Goal: Task Accomplishment & Management: Use online tool/utility

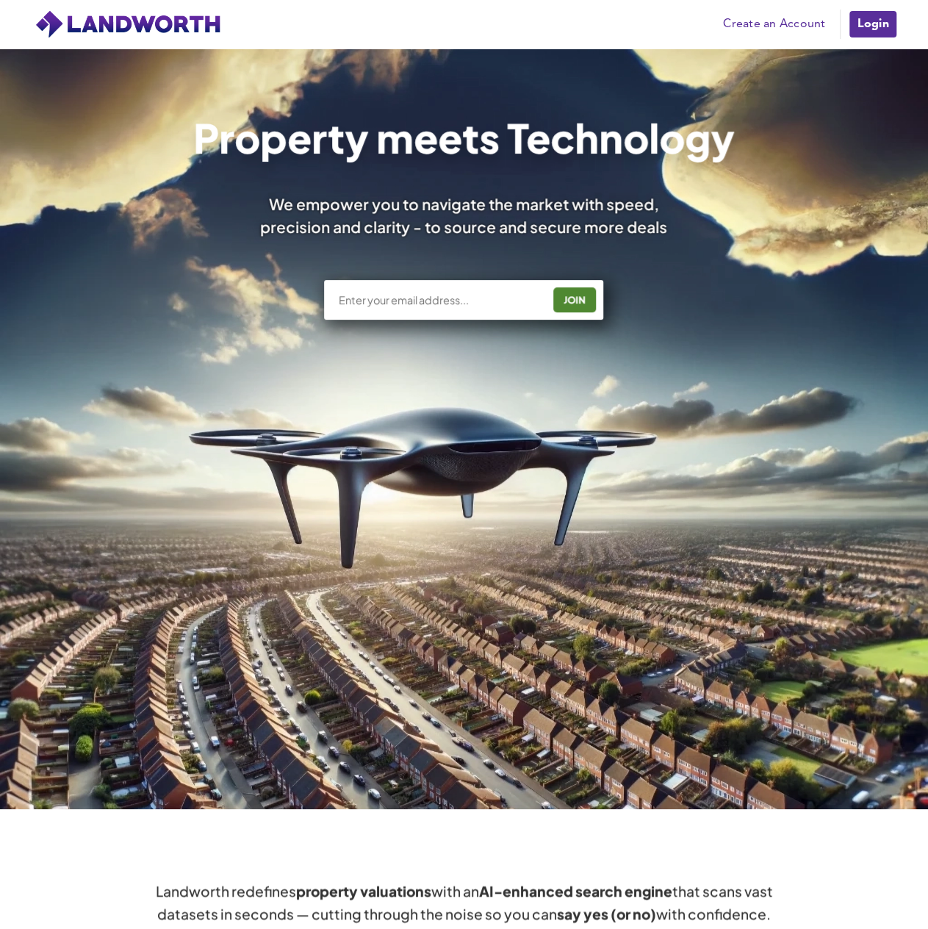
click at [868, 21] on link "Login" at bounding box center [872, 24] width 49 height 29
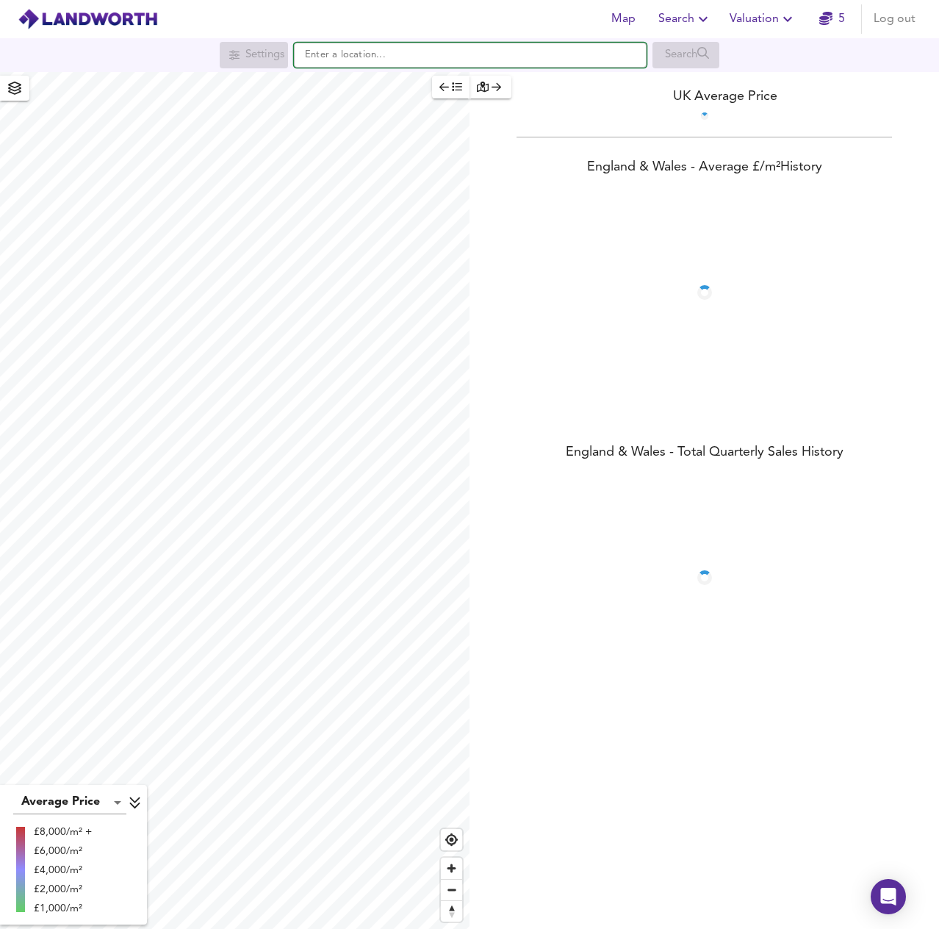
click at [384, 54] on input "text" at bounding box center [470, 55] width 353 height 25
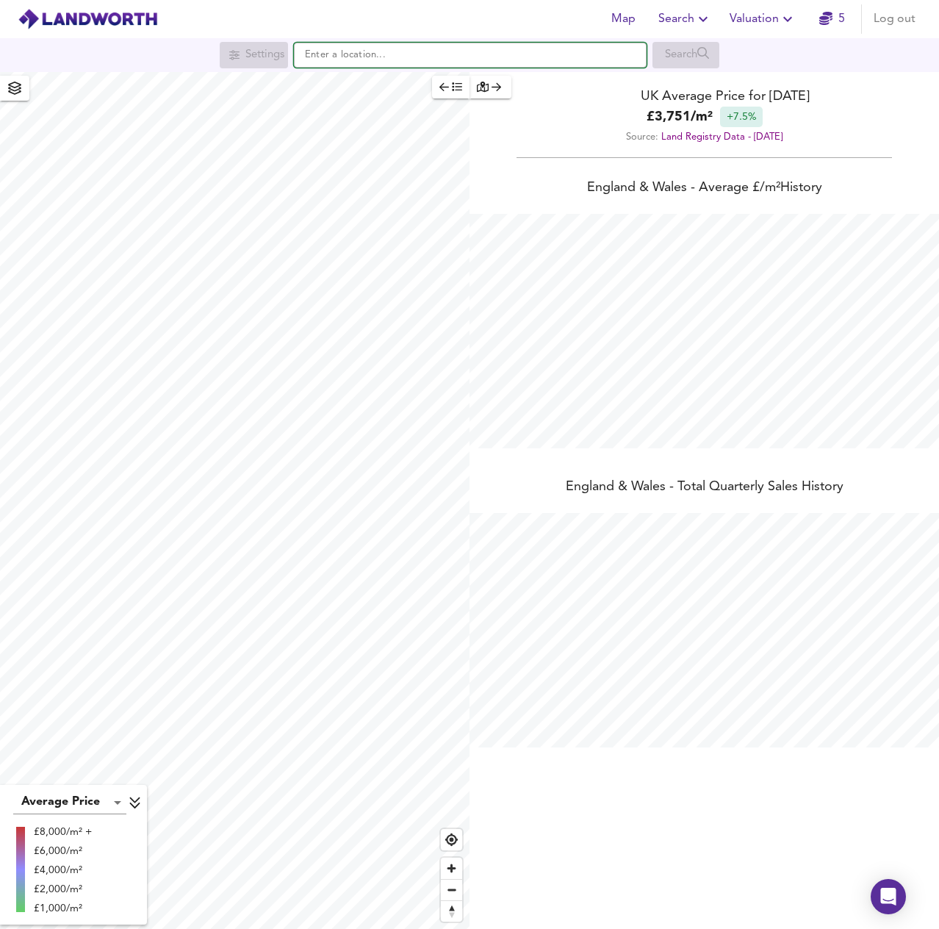
scroll to position [929, 939]
paste input "[GEOGRAPHIC_DATA]"
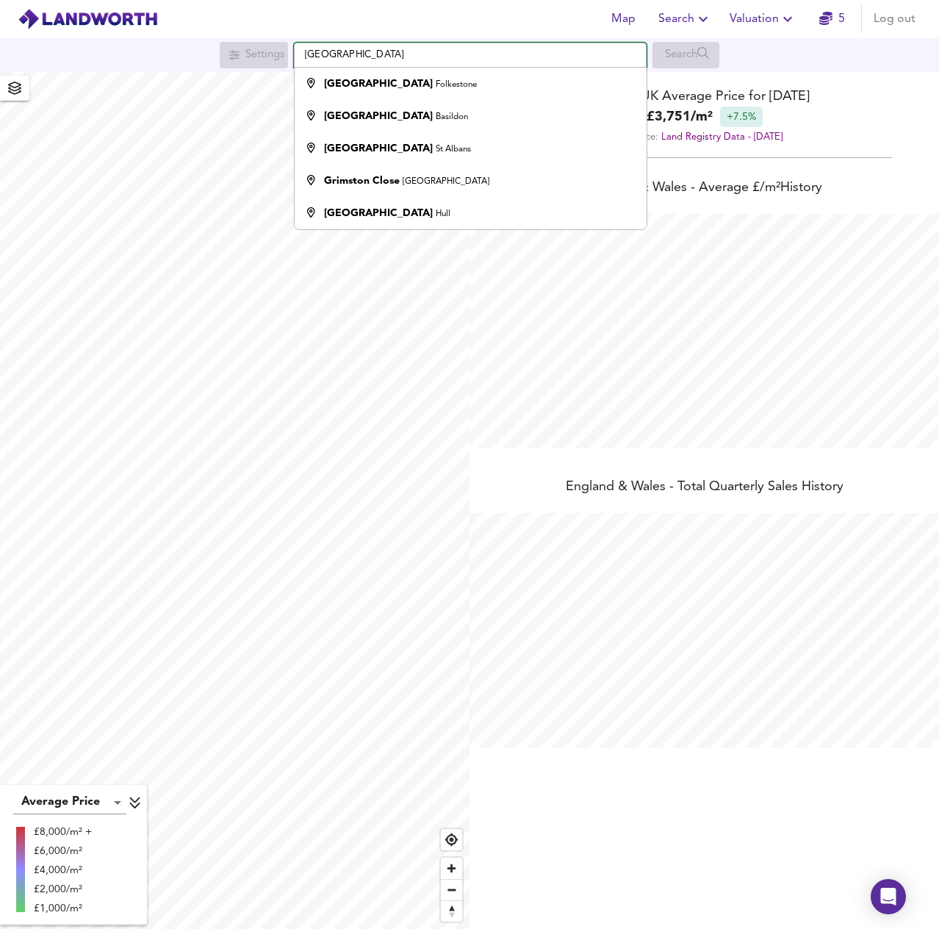
type input "[GEOGRAPHIC_DATA]"
click at [756, 20] on span "Valuation" at bounding box center [763, 19] width 67 height 21
click at [760, 54] on li "New Valuation Report" at bounding box center [764, 53] width 176 height 26
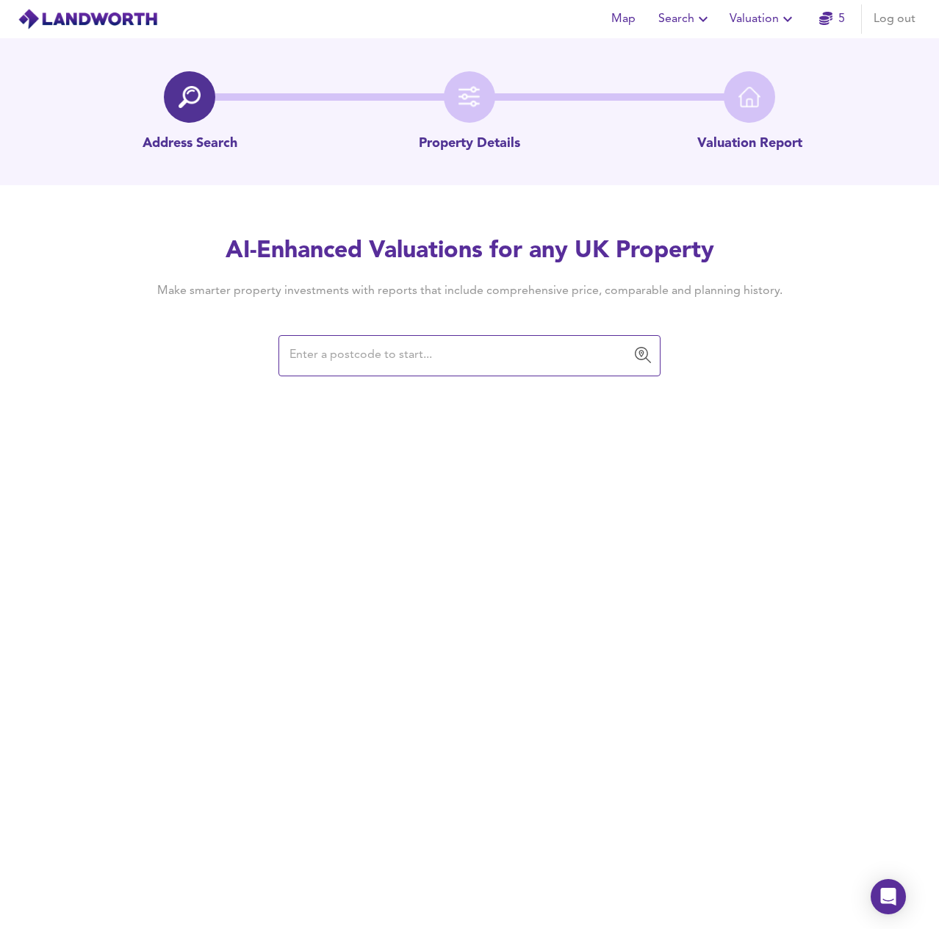
click at [385, 358] on input "text" at bounding box center [458, 356] width 347 height 28
paste input "[STREET_ADDRESS]"
drag, startPoint x: 554, startPoint y: 355, endPoint x: 127, endPoint y: 363, distance: 427.2
click at [127, 364] on div "AI-Enhanced Valuations for any UK Property Make smarter property investments wi…" at bounding box center [470, 305] width 706 height 140
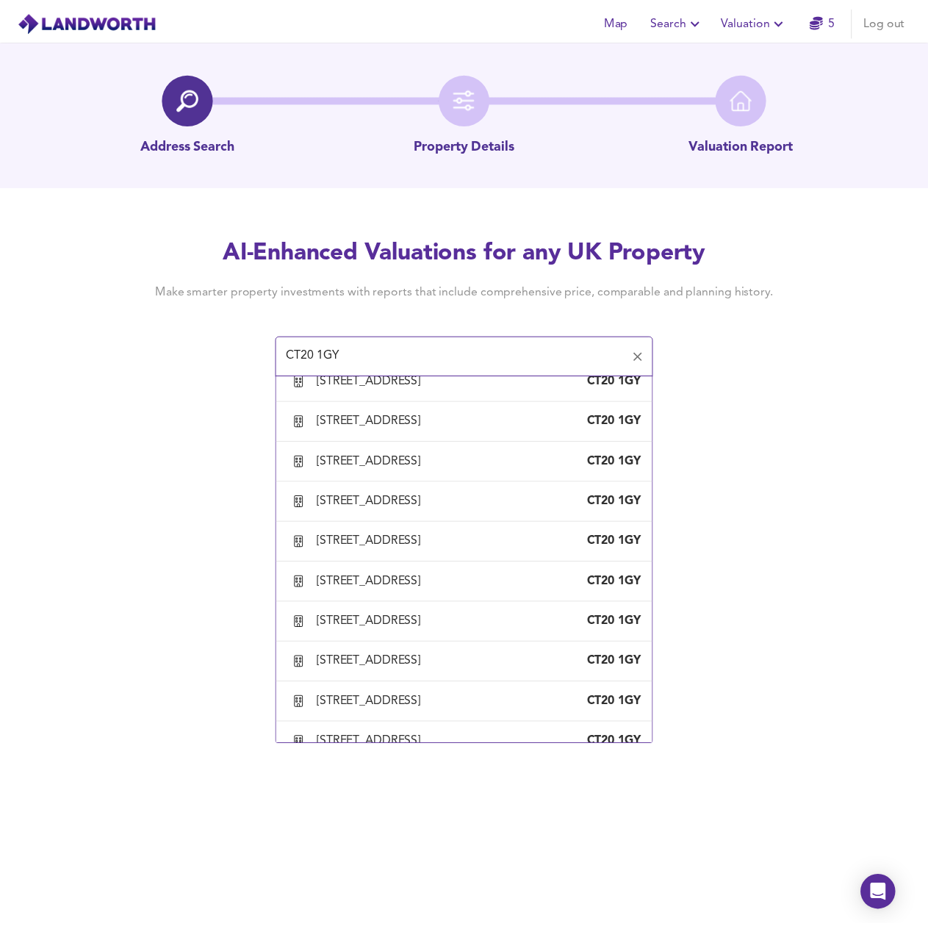
scroll to position [588, 0]
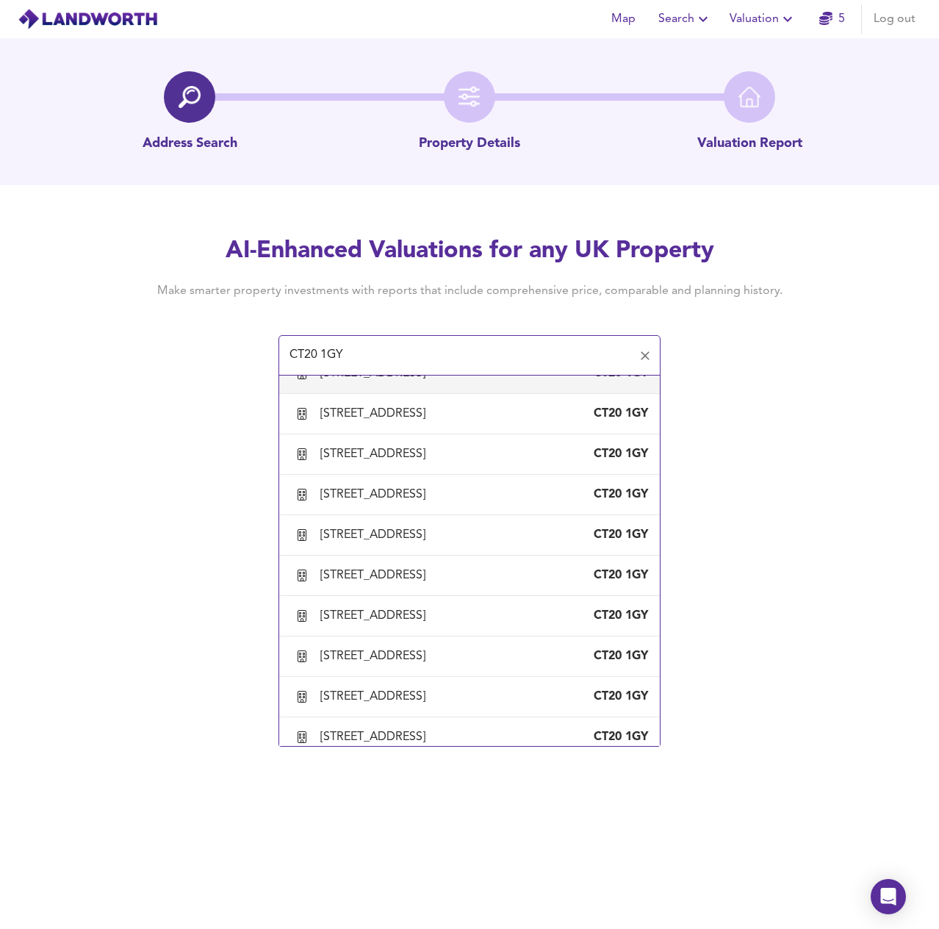
click at [406, 381] on div "[STREET_ADDRESS]" at bounding box center [375, 373] width 111 height 16
type input "2 Merlin Court, 50-52 Tontine Street, Folkestone, Kent"
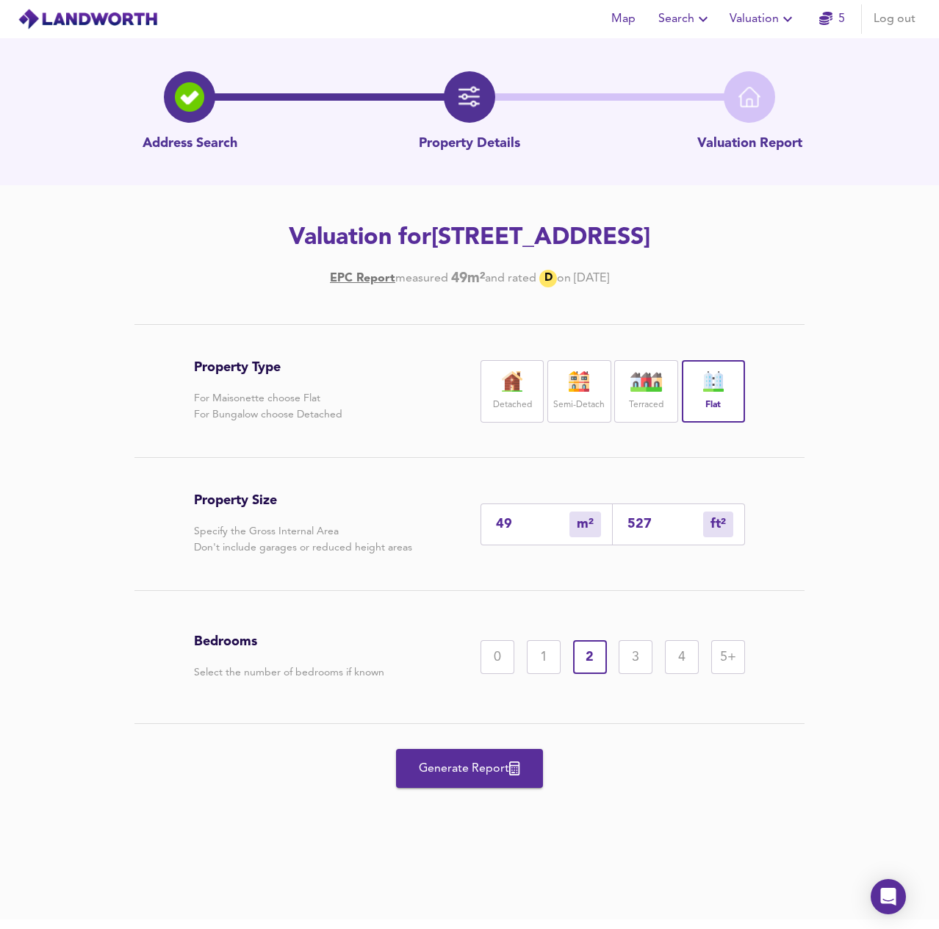
click at [499, 779] on span "Generate Report" at bounding box center [470, 769] width 118 height 21
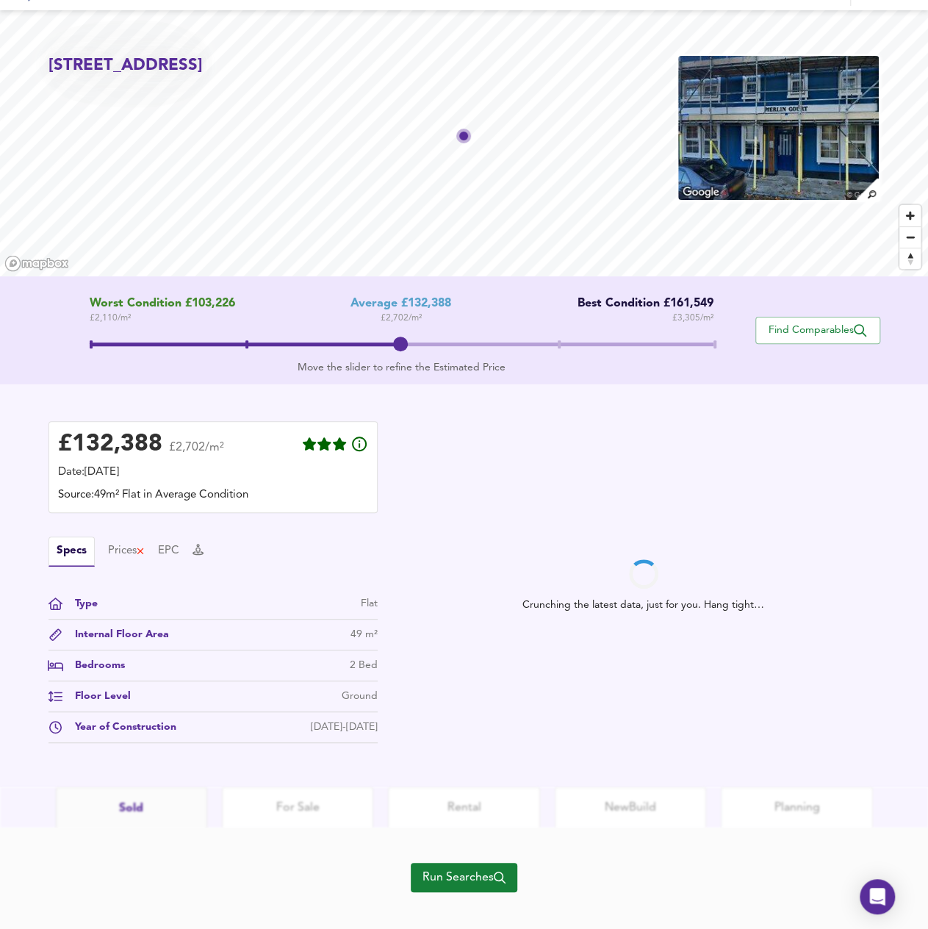
scroll to position [43, 0]
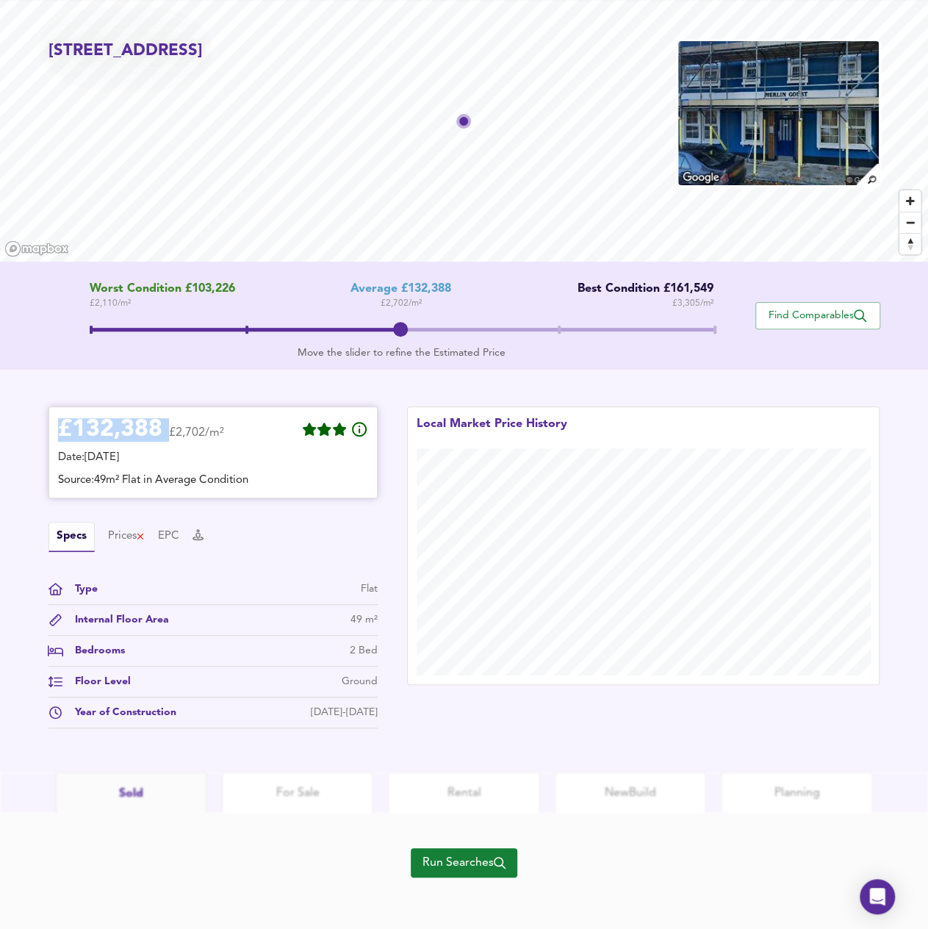
drag, startPoint x: 148, startPoint y: 437, endPoint x: 60, endPoint y: 438, distance: 87.5
click at [60, 438] on div "£ 132,388 £2,702/m²" at bounding box center [141, 432] width 166 height 32
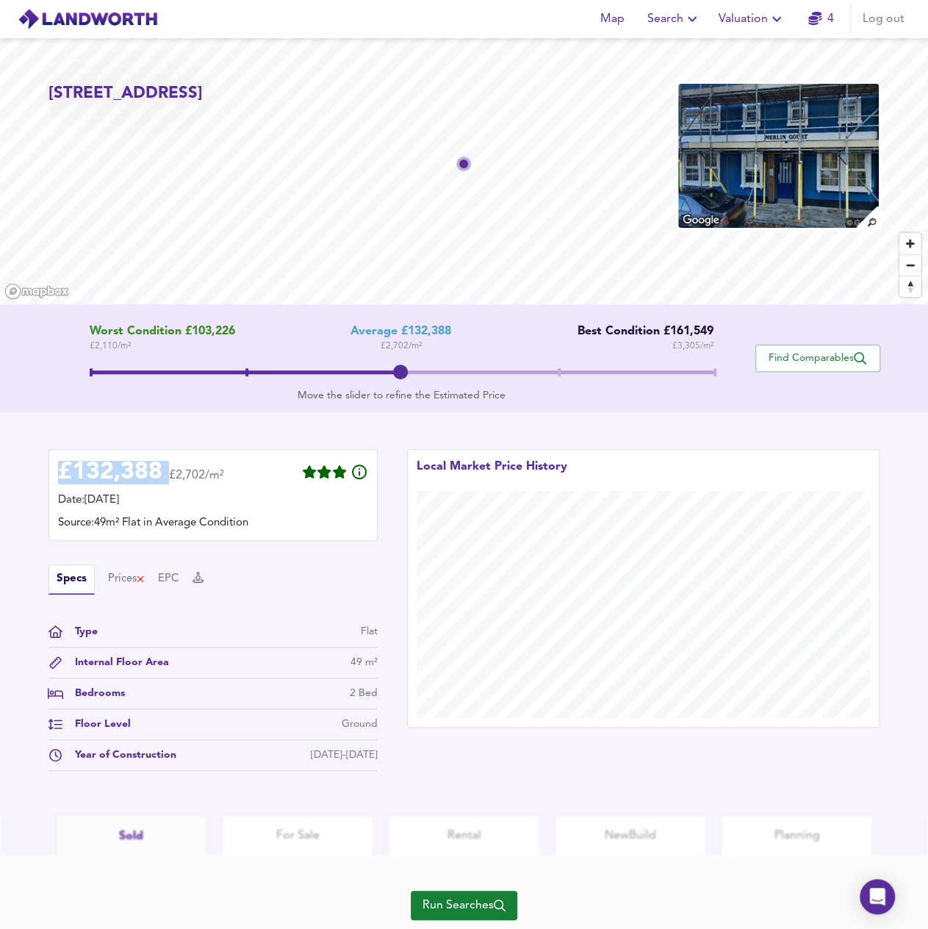
click at [465, 901] on span "Run Searches" at bounding box center [464, 905] width 83 height 21
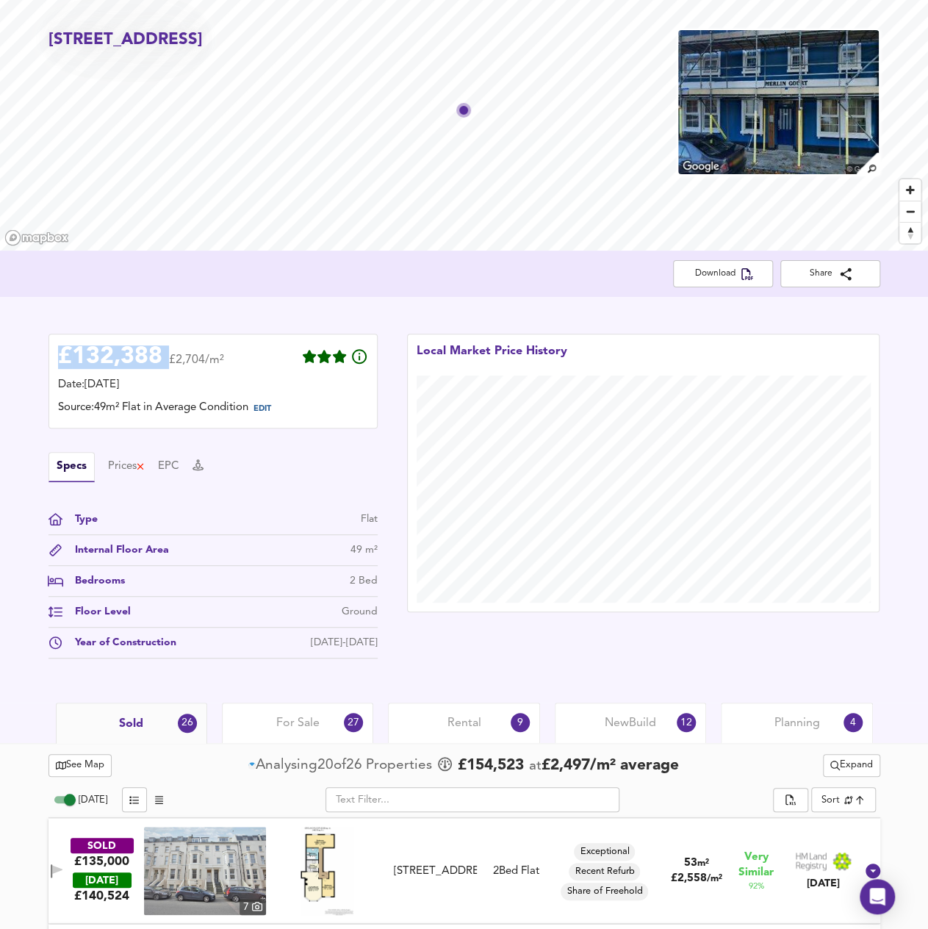
scroll to position [294, 0]
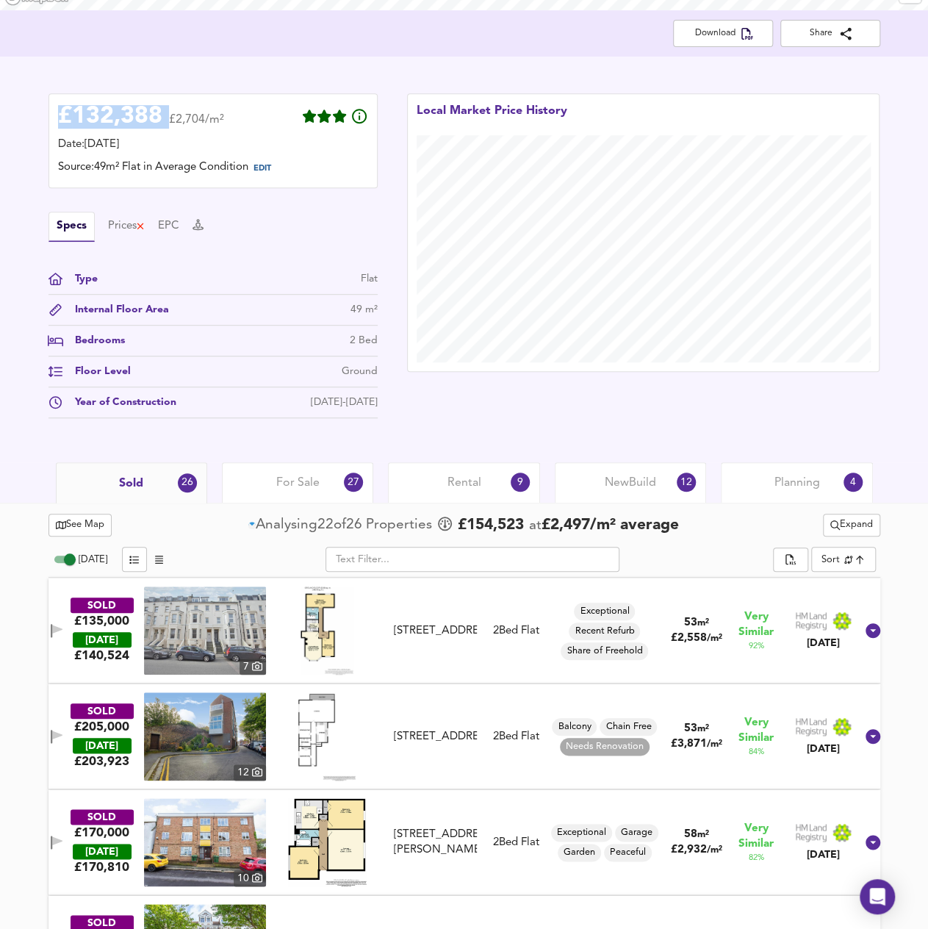
click at [501, 496] on div "Rental 9" at bounding box center [463, 482] width 151 height 40
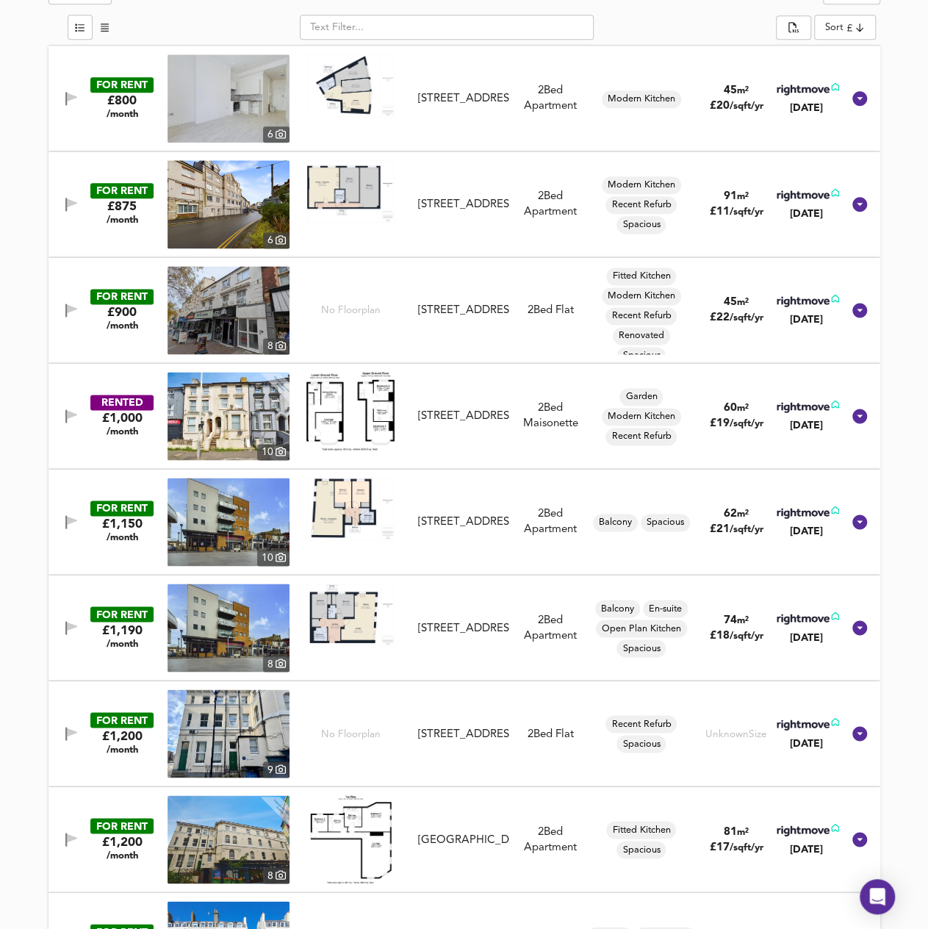
scroll to position [754, 0]
